Goal: Information Seeking & Learning: Learn about a topic

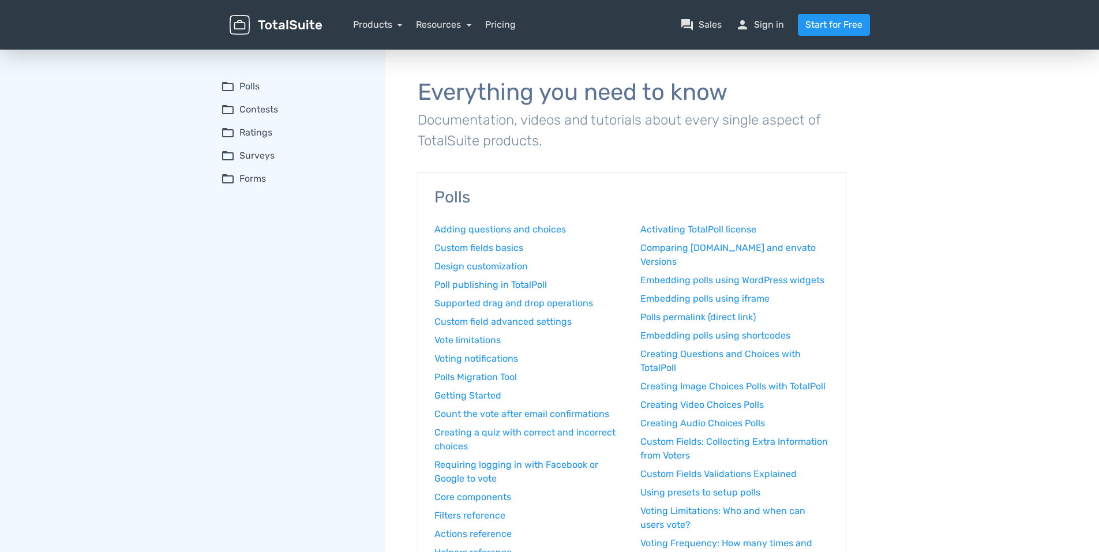
click at [257, 135] on summary "folder_open Ratings" at bounding box center [295, 133] width 148 height 14
click at [373, 30] on div "Products TotalPoll WordPress Poll and Contest Plugin TotalContest WordPress Con…" at bounding box center [378, 25] width 50 height 14
click at [377, 25] on link "Products" at bounding box center [378, 24] width 50 height 11
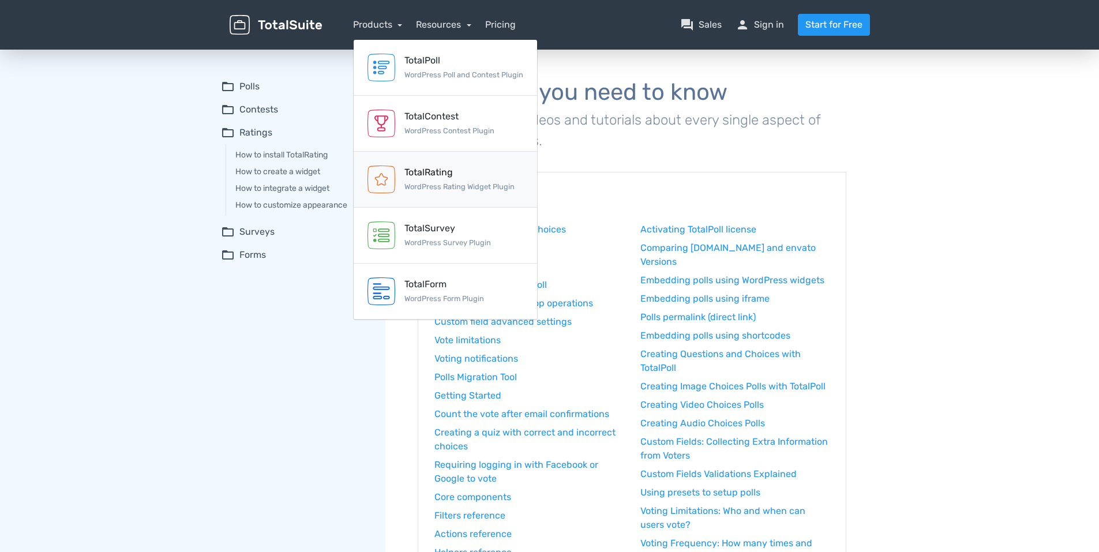
click at [427, 176] on div "TotalRating" at bounding box center [459, 173] width 110 height 14
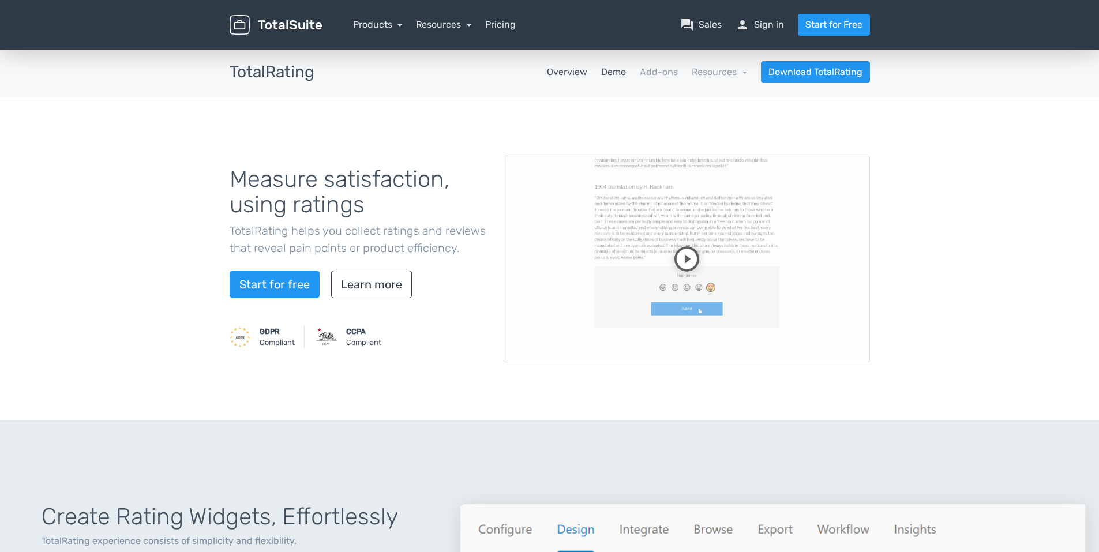
click at [614, 73] on link "Demo" at bounding box center [613, 72] width 25 height 14
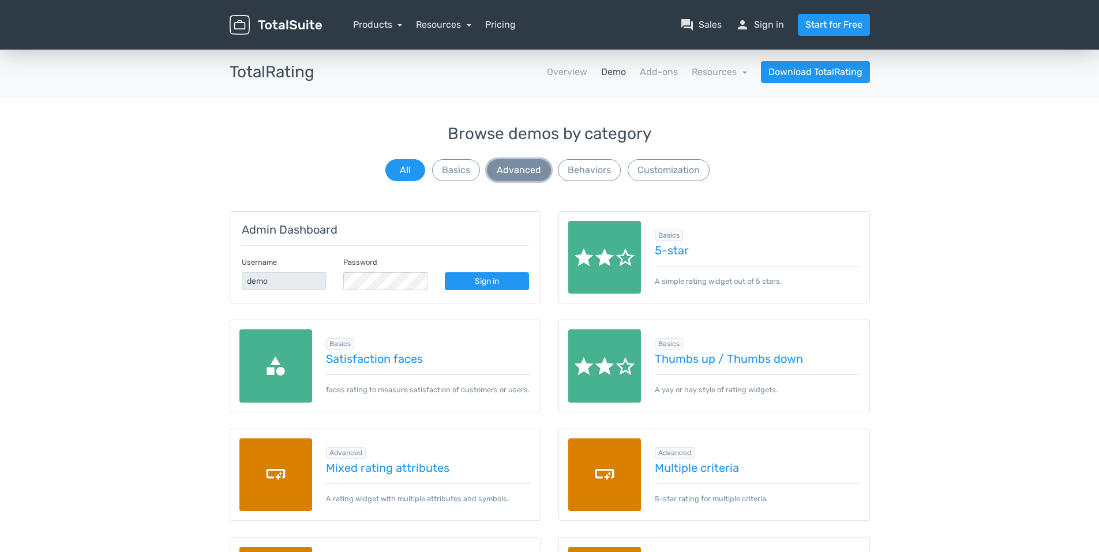
click at [512, 174] on button "Advanced" at bounding box center [519, 170] width 64 height 22
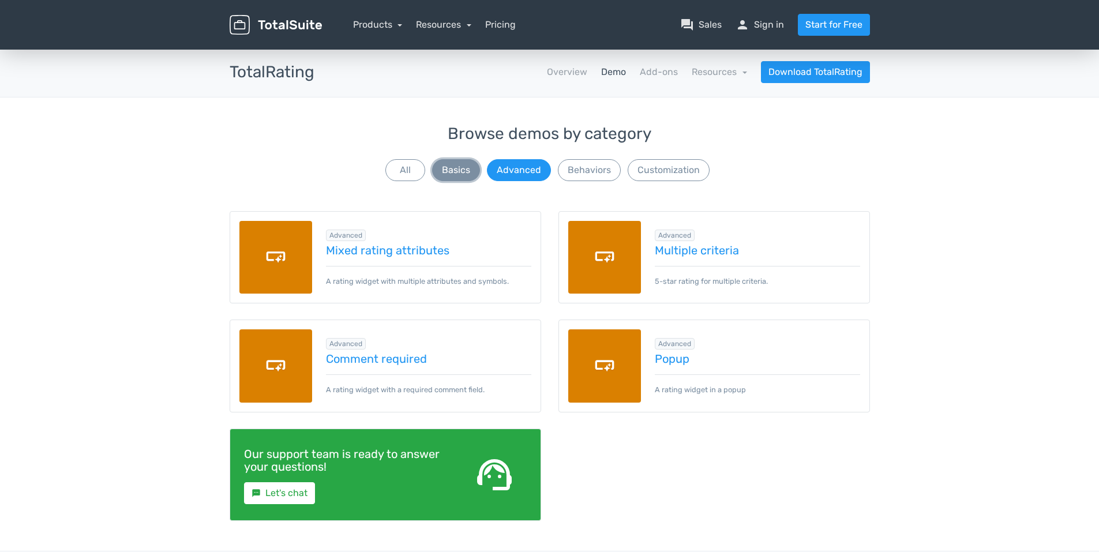
click at [454, 171] on button "Basics" at bounding box center [456, 170] width 48 height 22
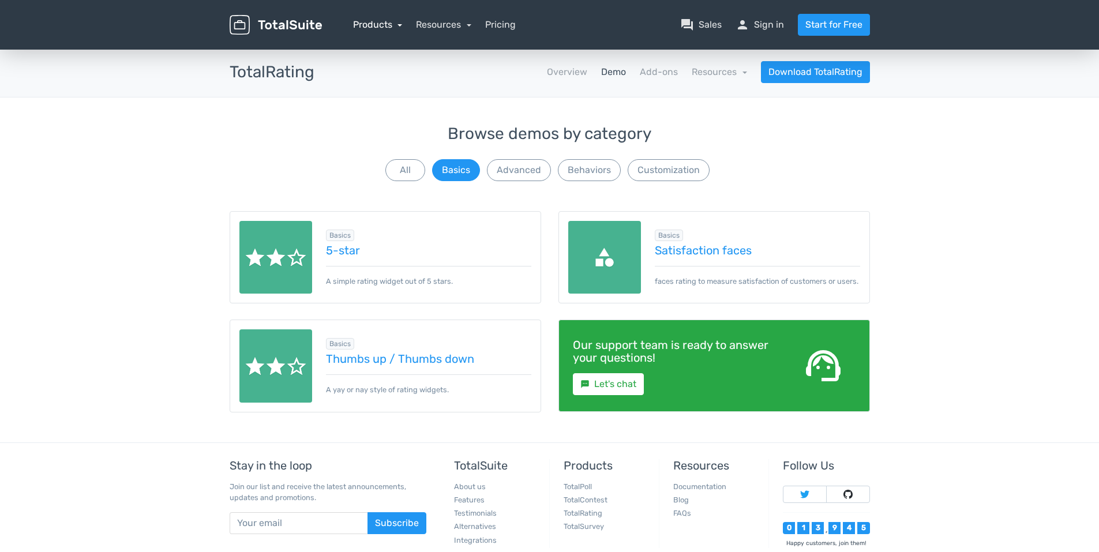
click at [382, 22] on link "Products" at bounding box center [378, 24] width 50 height 11
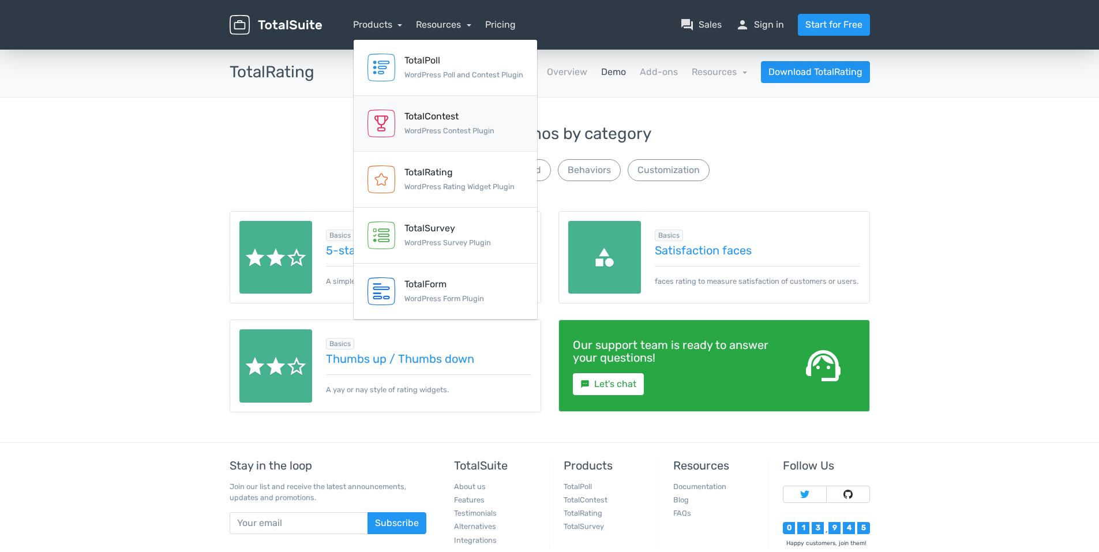
click at [429, 112] on div "TotalContest" at bounding box center [449, 117] width 90 height 14
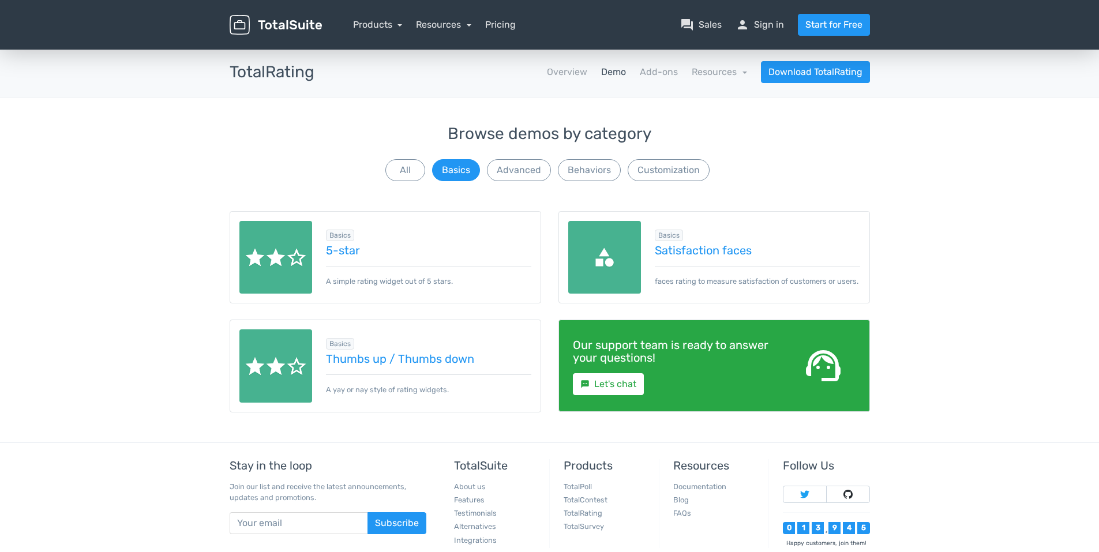
click at [375, 30] on div "Products TotalPoll WordPress Poll and Contest Plugin TotalContest WordPress Con…" at bounding box center [378, 25] width 50 height 14
click at [375, 24] on link "Products" at bounding box center [378, 24] width 50 height 11
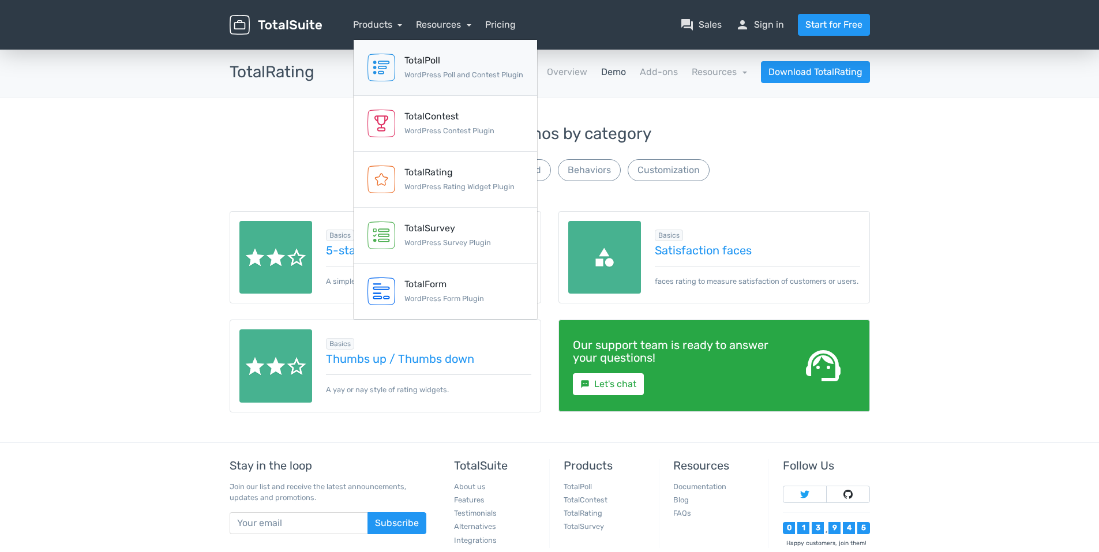
click at [418, 61] on div "TotalPoll" at bounding box center [463, 61] width 119 height 14
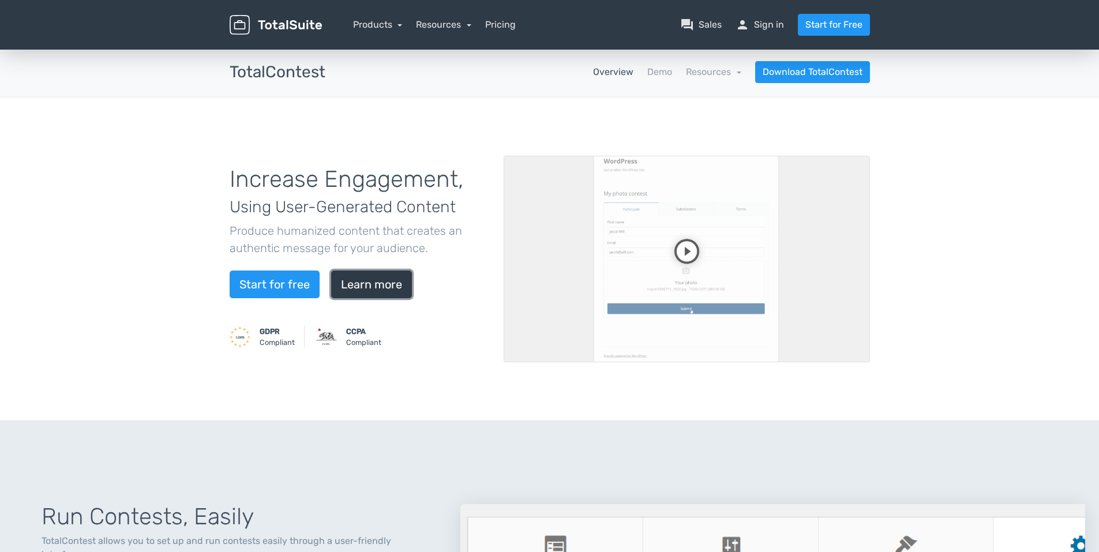
click at [353, 290] on link "Learn more" at bounding box center [371, 285] width 81 height 28
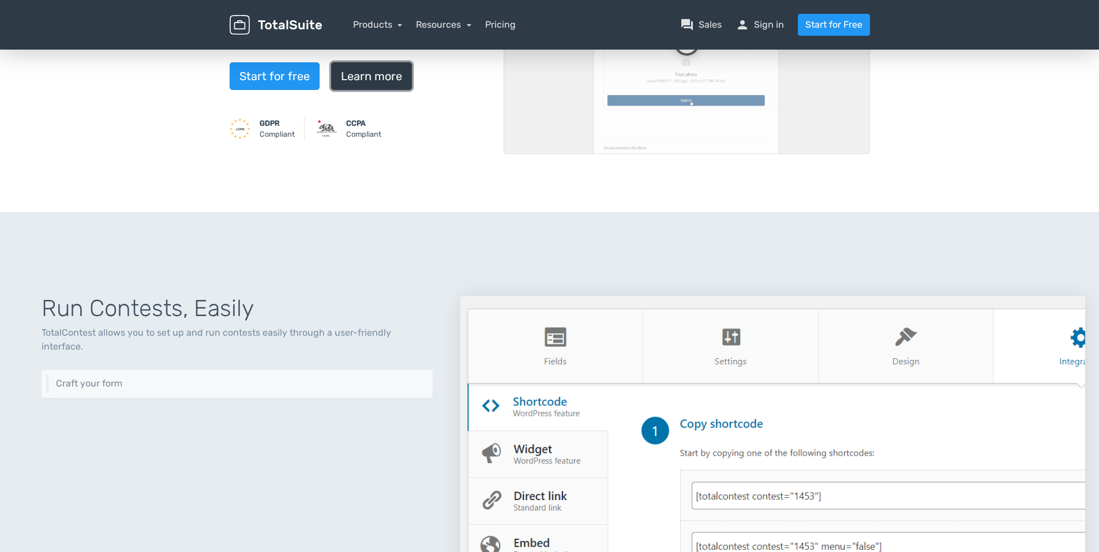
scroll to position [415, 0]
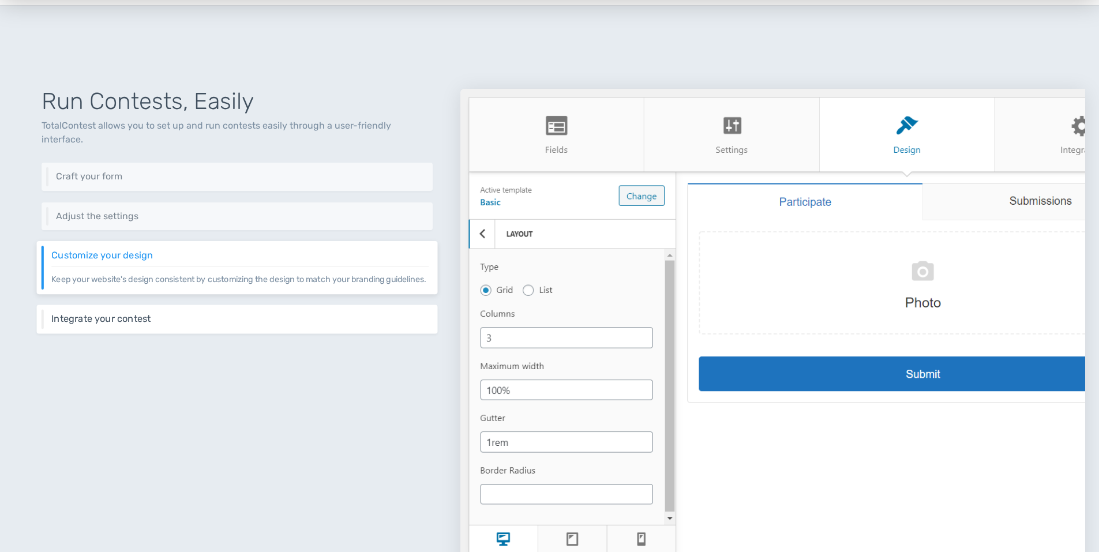
click at [119, 318] on h6 "Integrate your contest" at bounding box center [239, 319] width 377 height 10
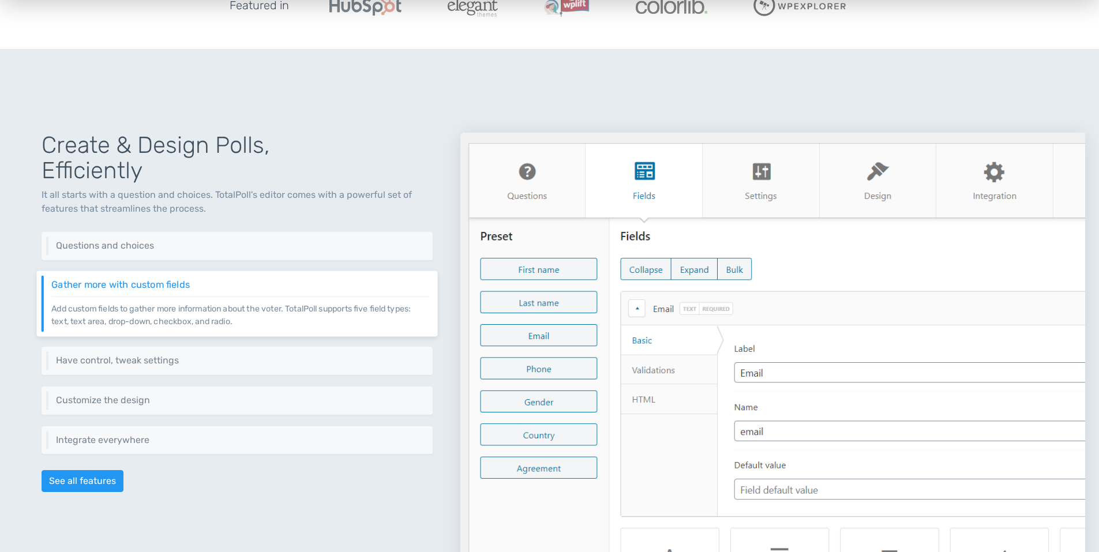
scroll to position [442, 0]
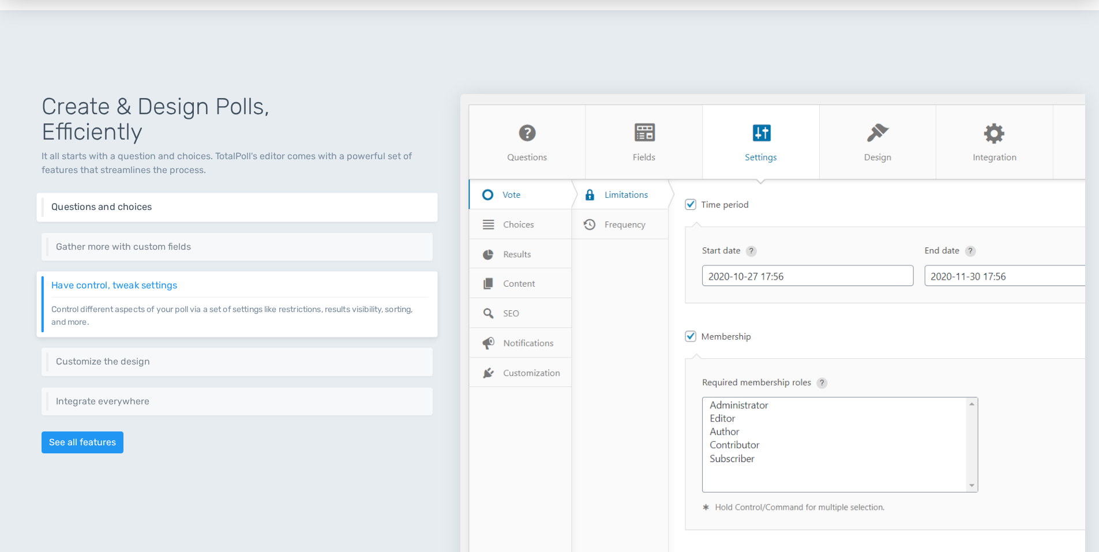
click at [126, 204] on h6 "Questions and choices" at bounding box center [239, 207] width 377 height 10
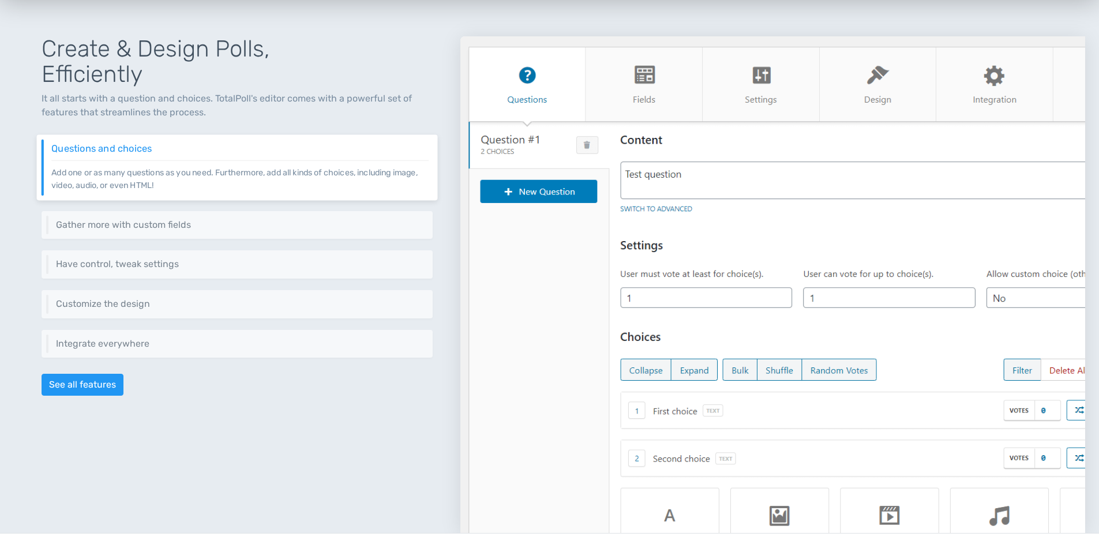
scroll to position [538, 0]
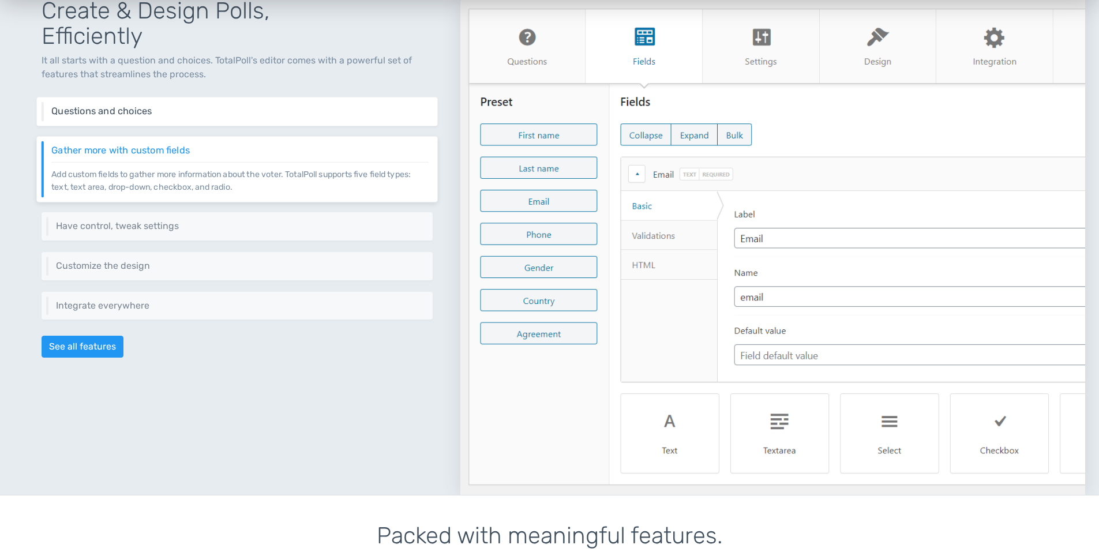
click at [170, 118] on div "Questions and choices Add one or as many questions as you need. Furthermore, ad…" at bounding box center [237, 111] width 401 height 29
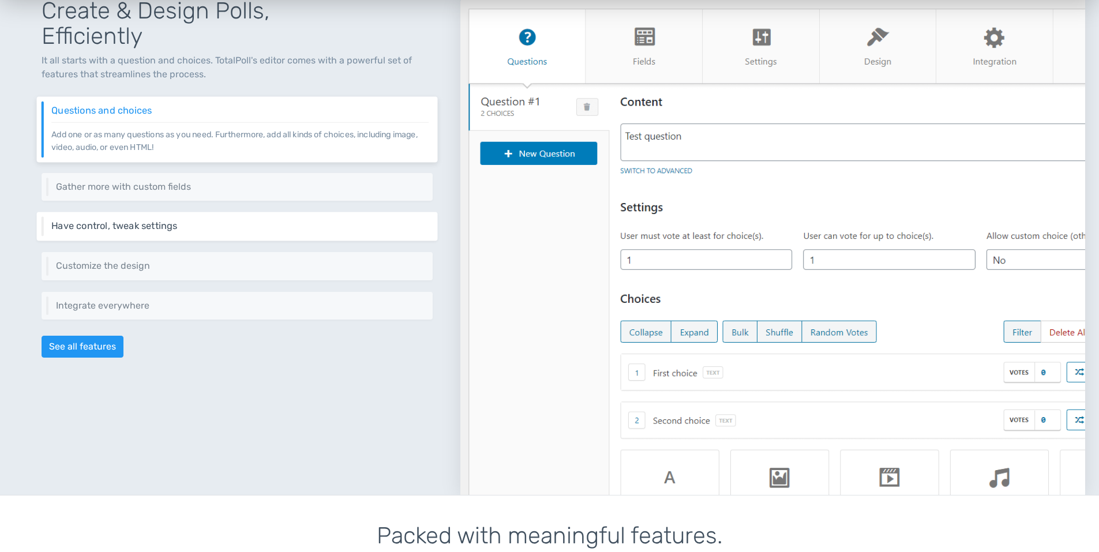
click at [212, 231] on p "Control different aspects of your poll via a set of settings like restrictions,…" at bounding box center [239, 231] width 377 height 1
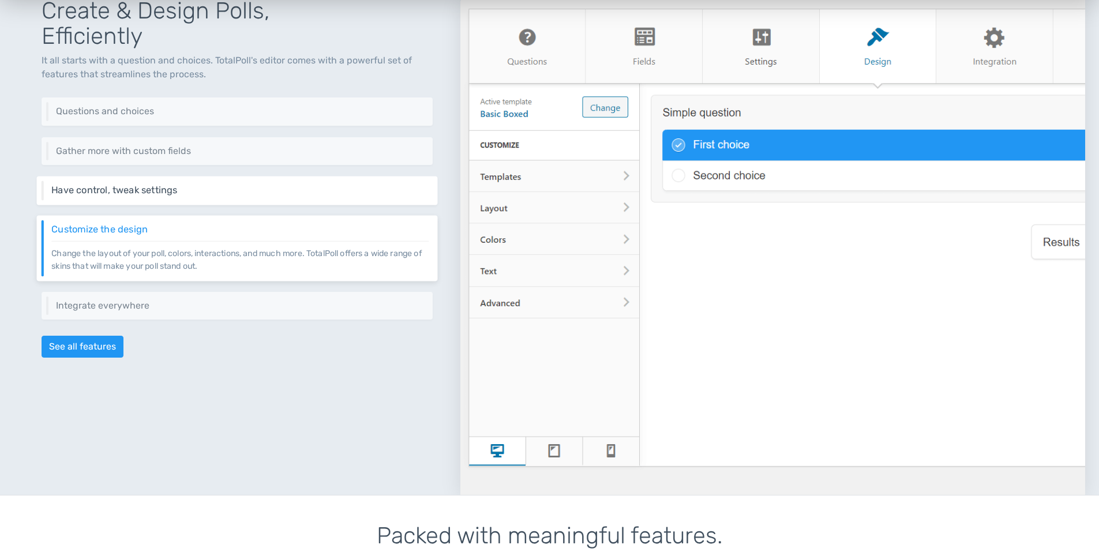
click at [195, 189] on h6 "Have control, tweak settings" at bounding box center [239, 190] width 377 height 10
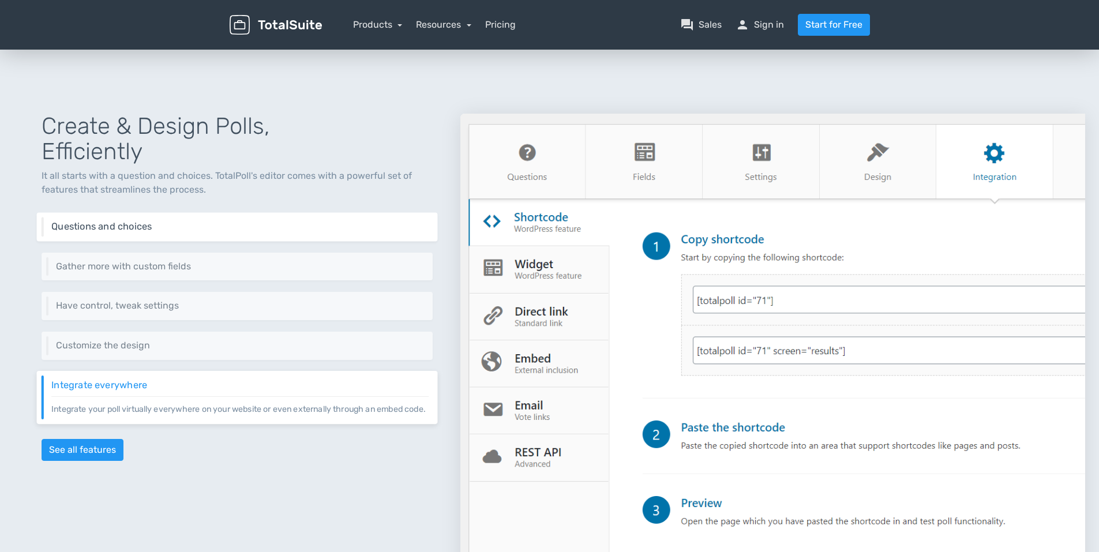
scroll to position [346, 0]
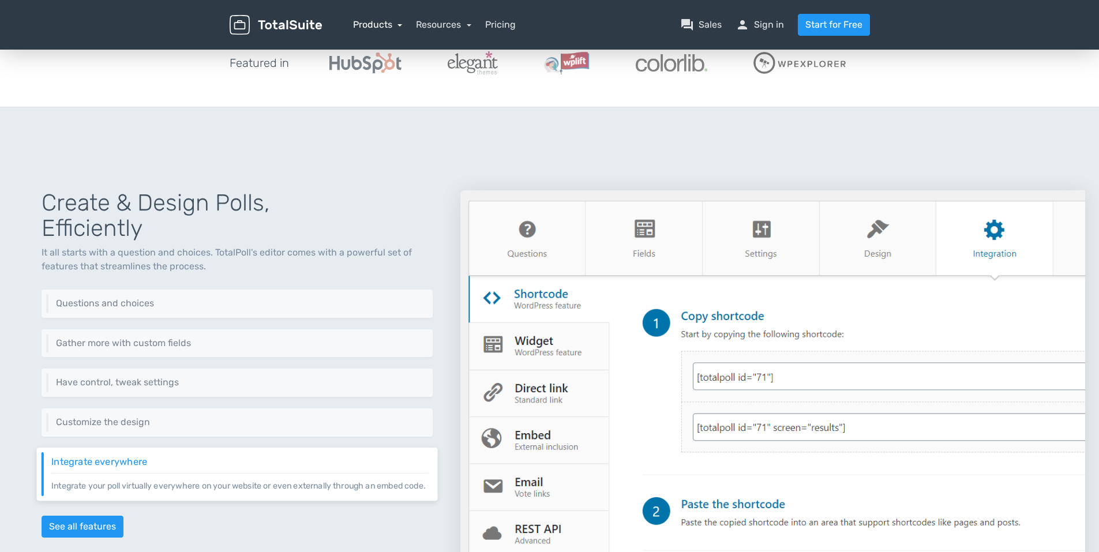
click at [380, 25] on link "Products" at bounding box center [378, 24] width 50 height 11
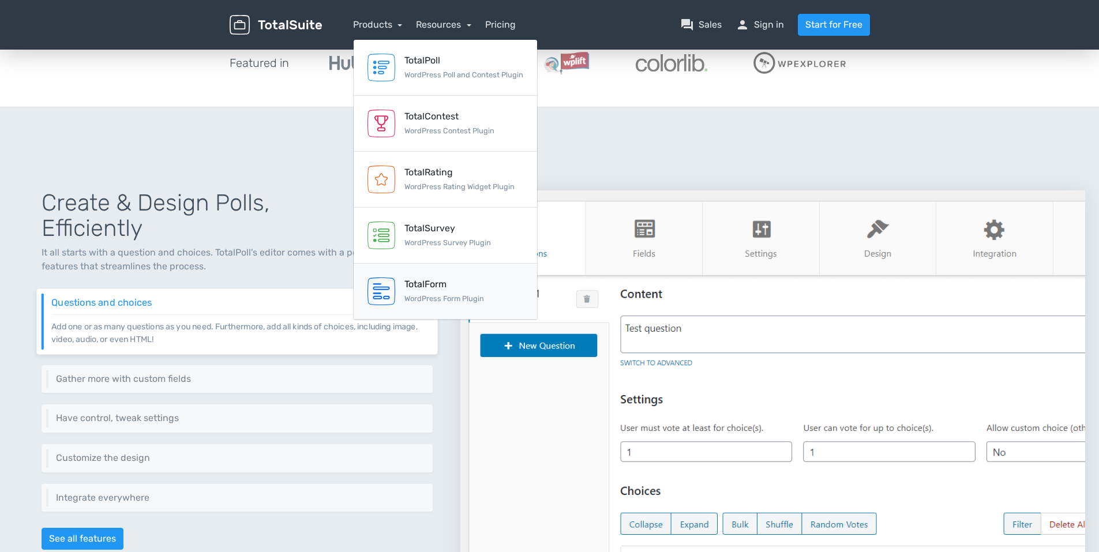
click at [406, 282] on div "TotalForm" at bounding box center [444, 284] width 80 height 14
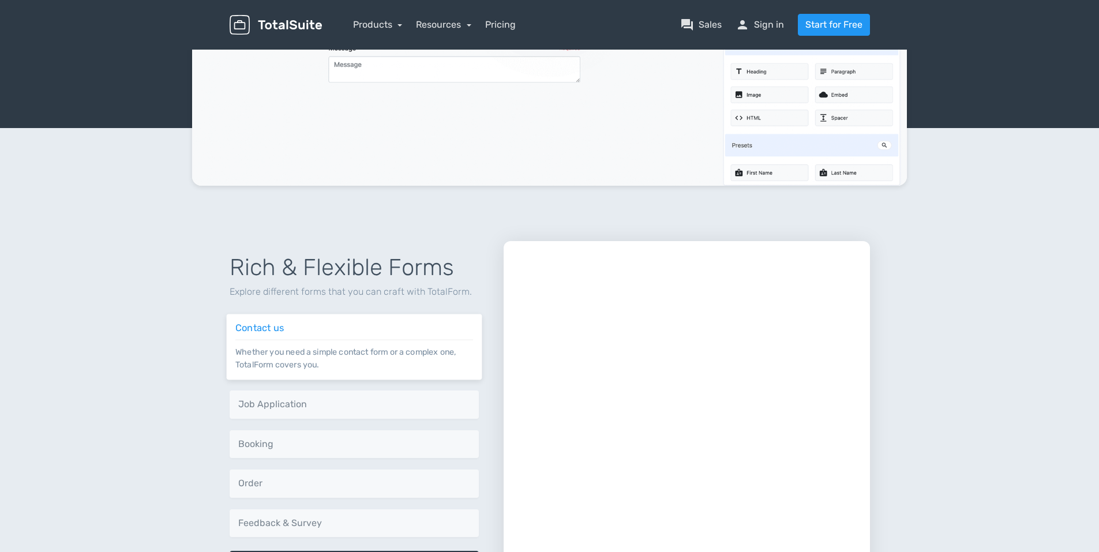
scroll to position [288, 0]
